Goal: Transaction & Acquisition: Purchase product/service

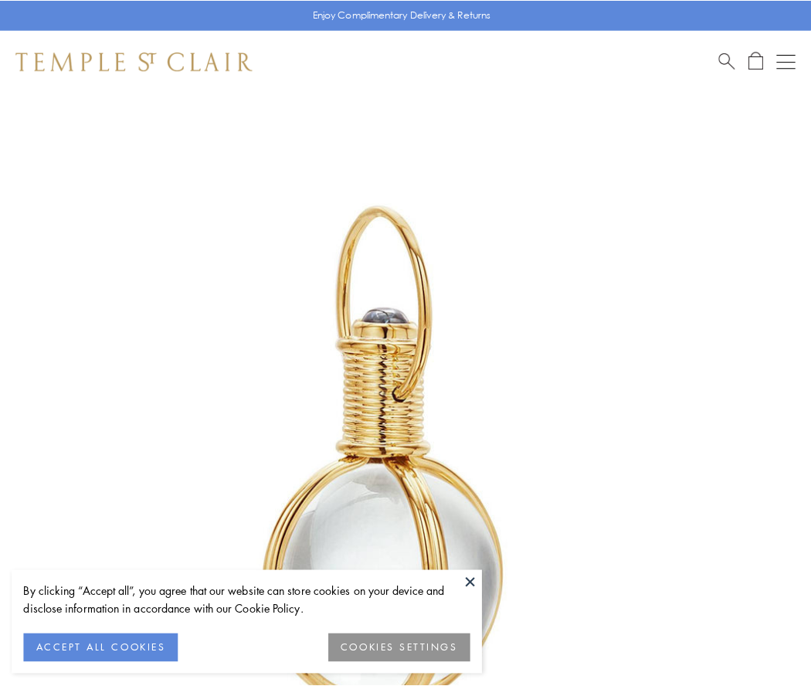
scroll to position [403, 0]
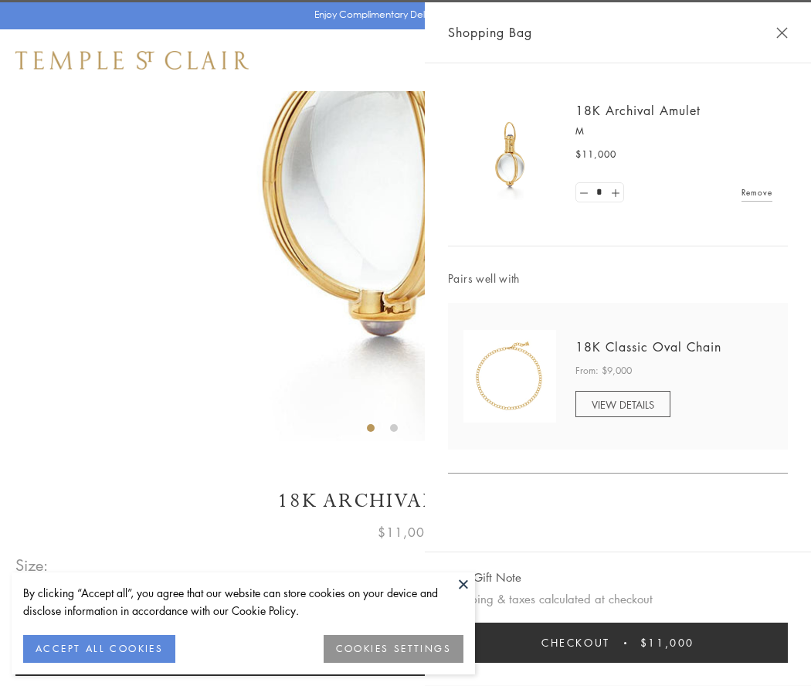
click at [618, 643] on button "Checkout $11,000" at bounding box center [618, 643] width 340 height 40
